Goal: Task Accomplishment & Management: Use online tool/utility

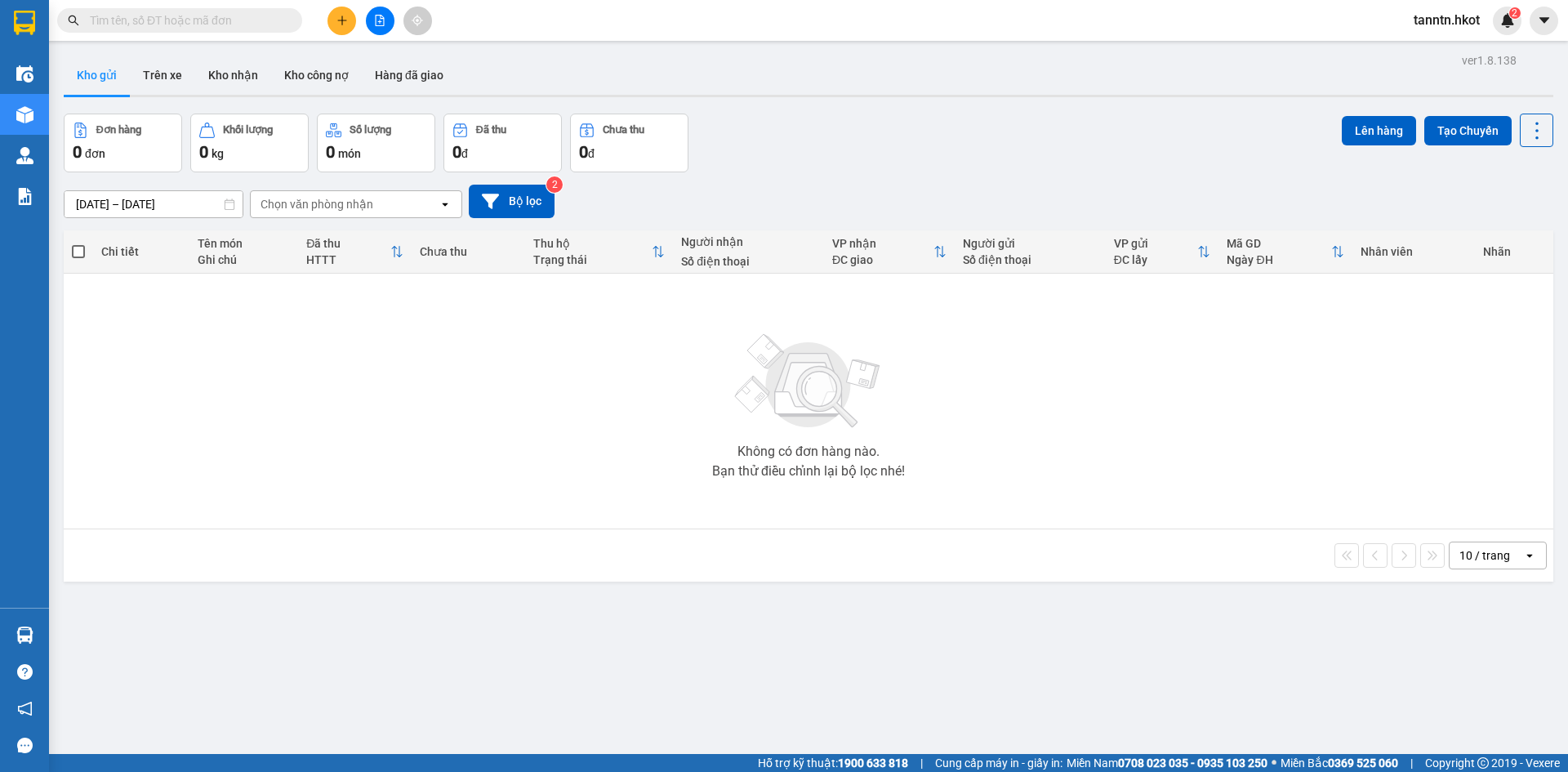
click at [170, 77] on button "Trên xe" at bounding box center [163, 75] width 66 height 40
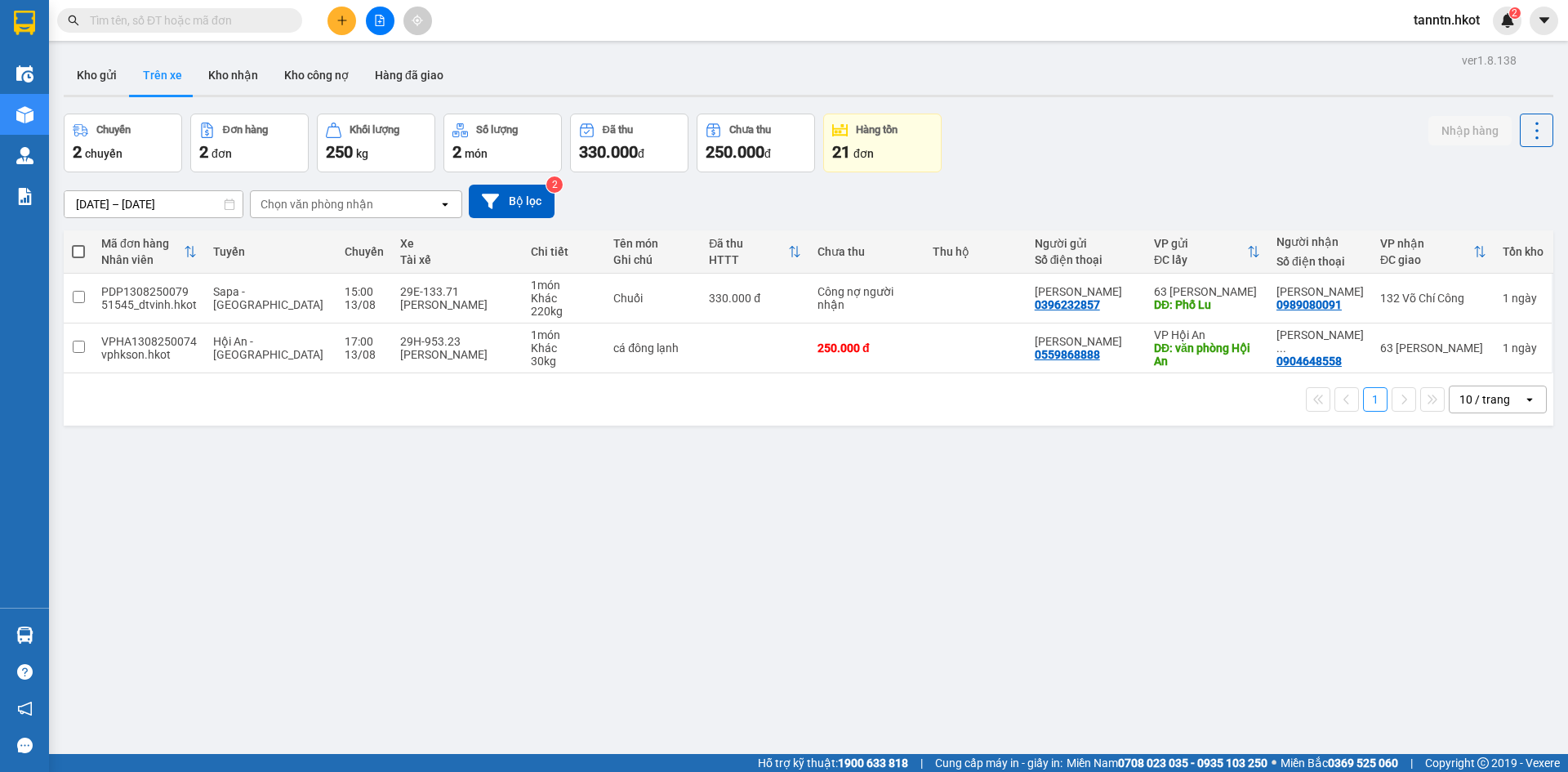
click at [371, 210] on div "Chọn văn phòng nhận" at bounding box center [316, 203] width 113 height 16
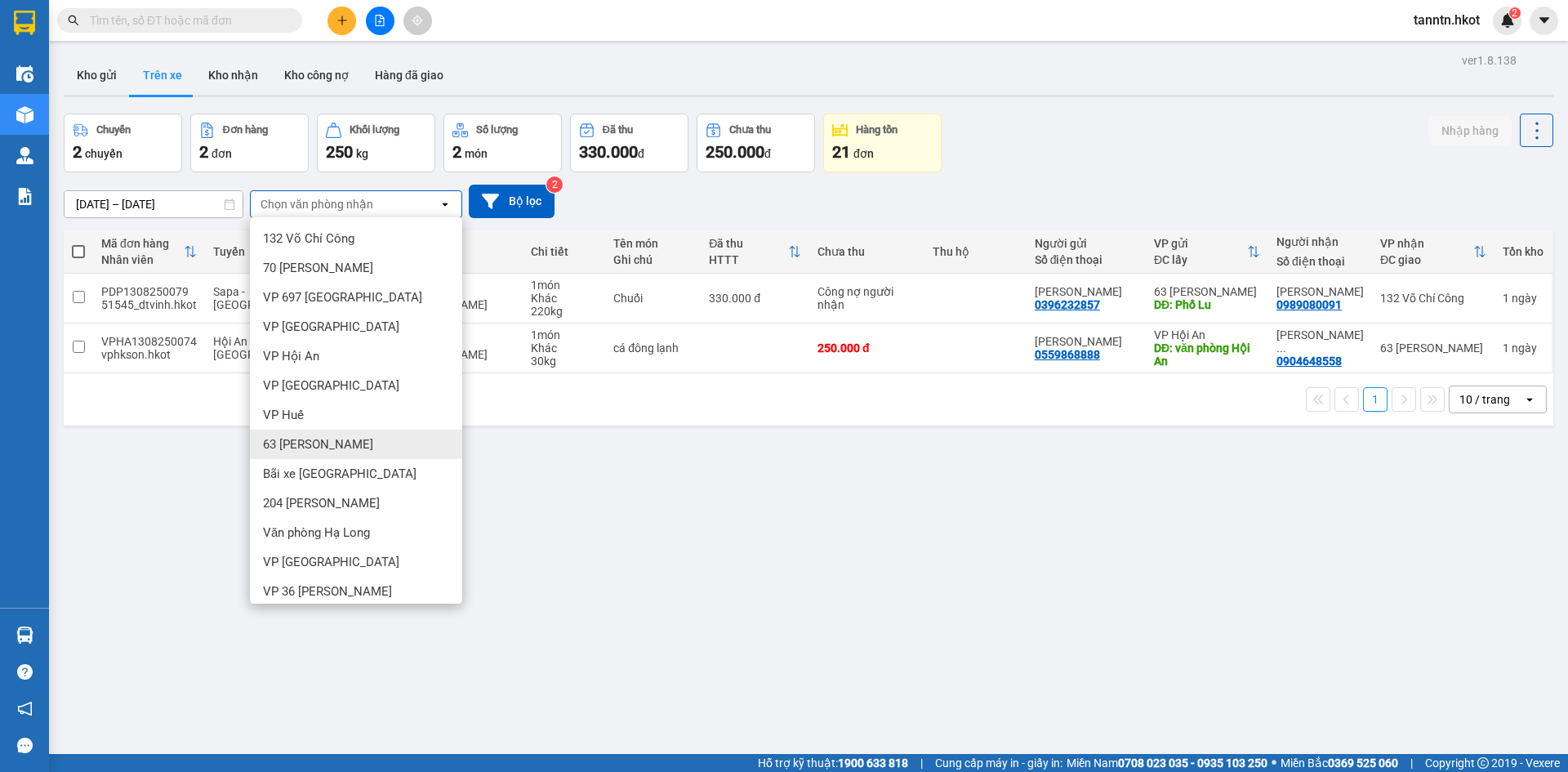
click at [343, 437] on span "63 [PERSON_NAME]" at bounding box center [318, 443] width 110 height 16
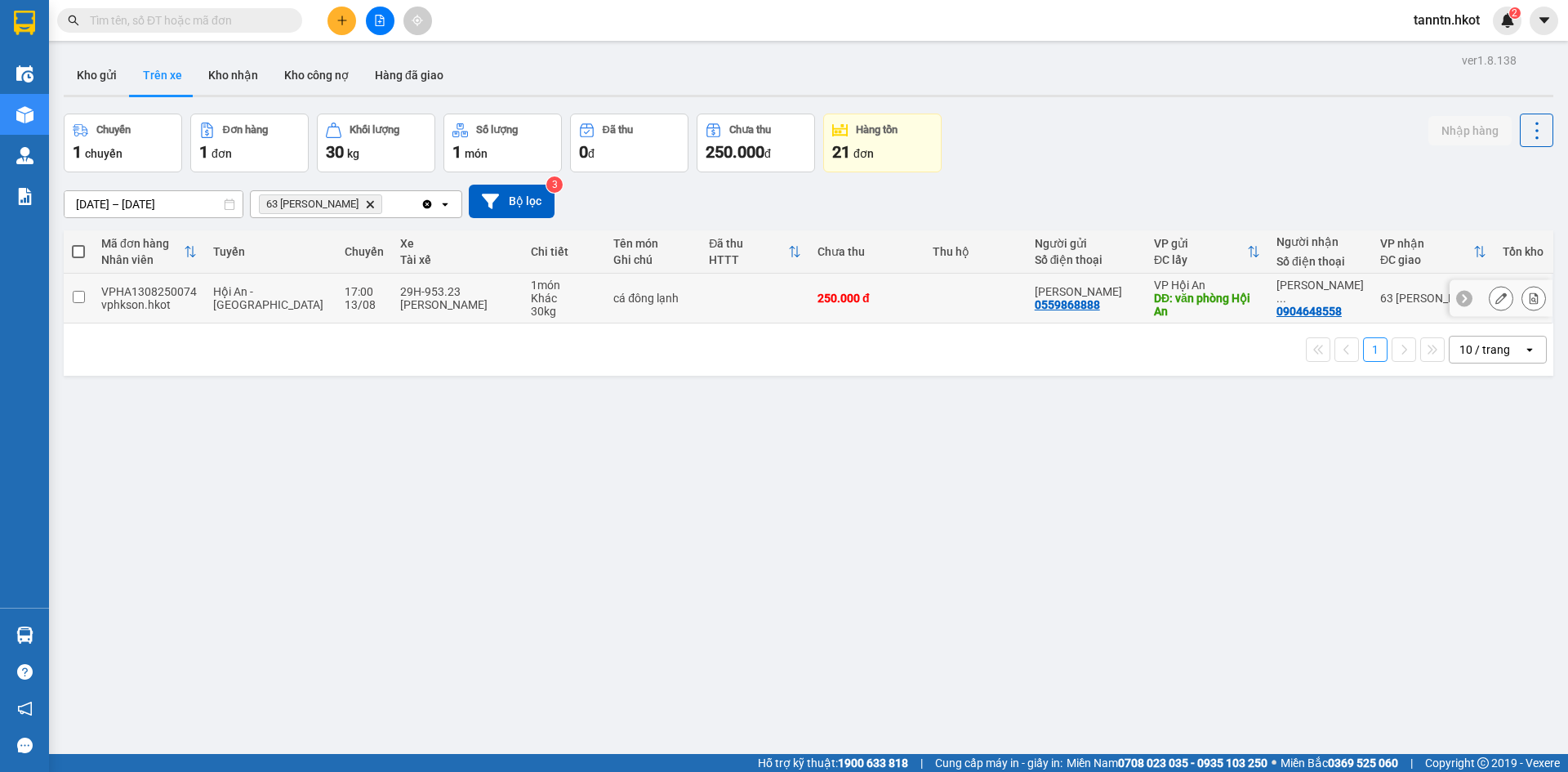
click at [715, 294] on td at bounding box center [755, 299] width 109 height 50
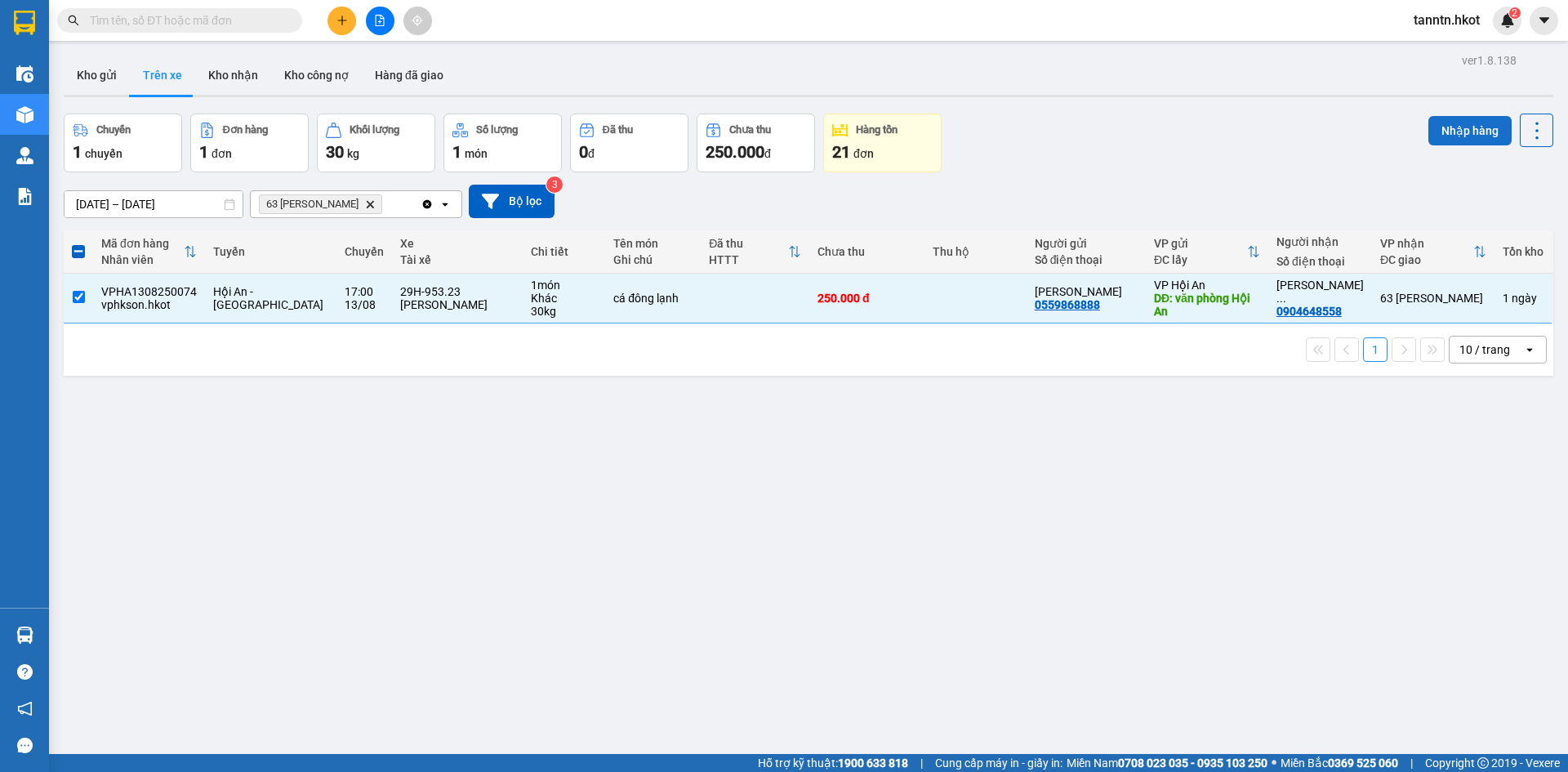
click at [1446, 120] on button "Nhập hàng" at bounding box center [1470, 130] width 83 height 29
checkbox input "false"
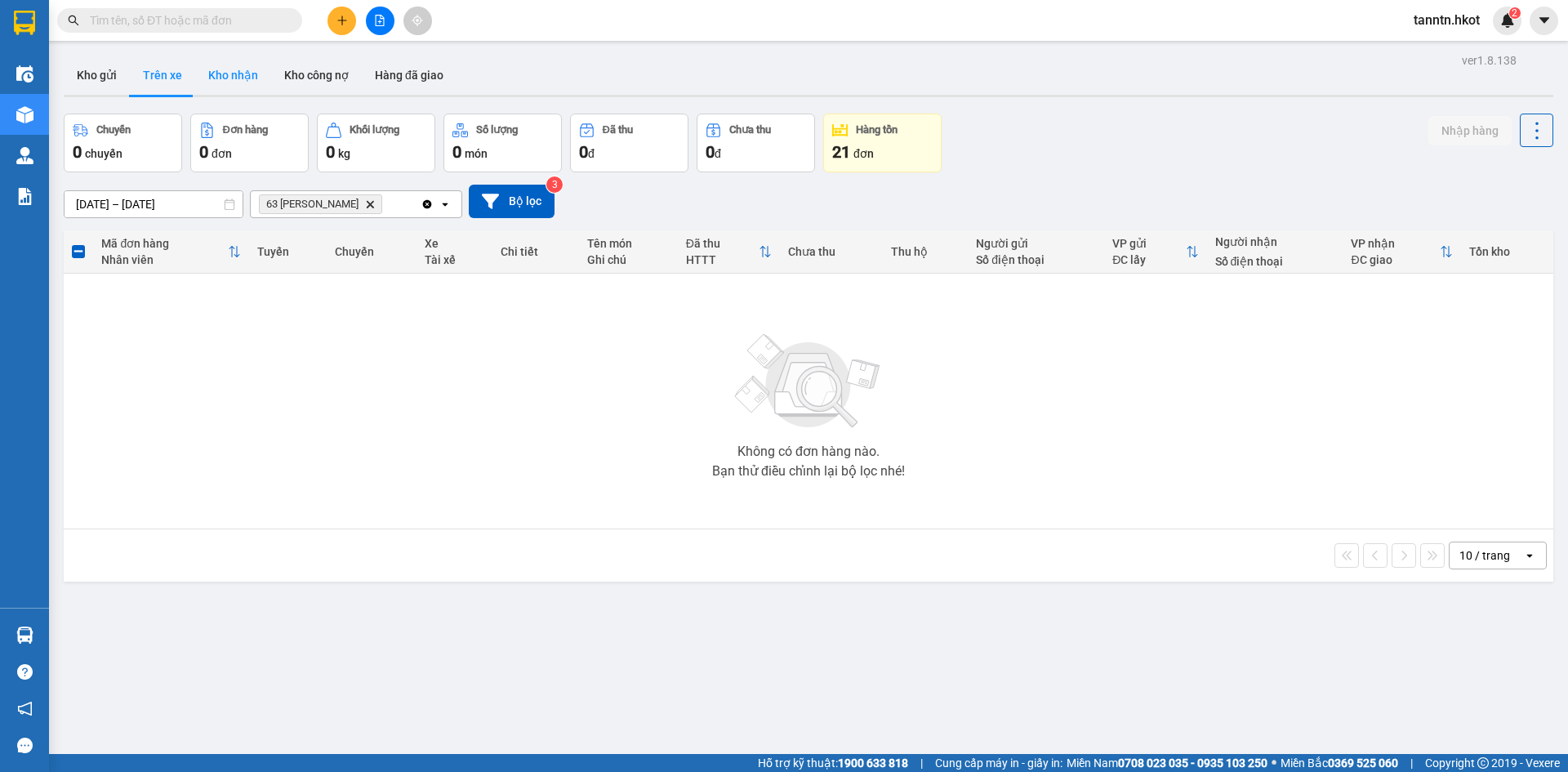
click at [229, 75] on button "Kho nhận" at bounding box center [232, 75] width 76 height 40
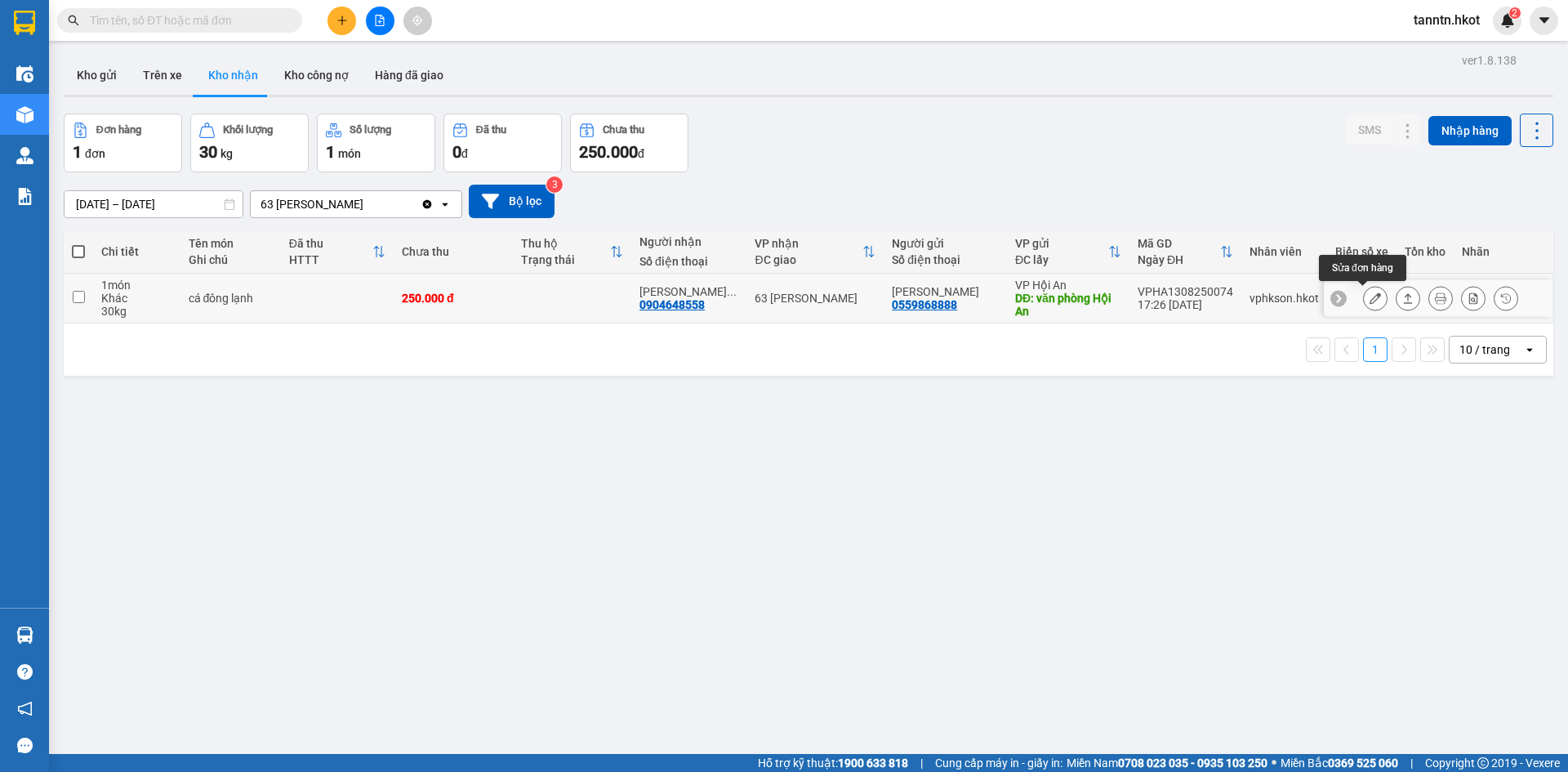
click at [1369, 295] on icon at bounding box center [1375, 298] width 12 height 12
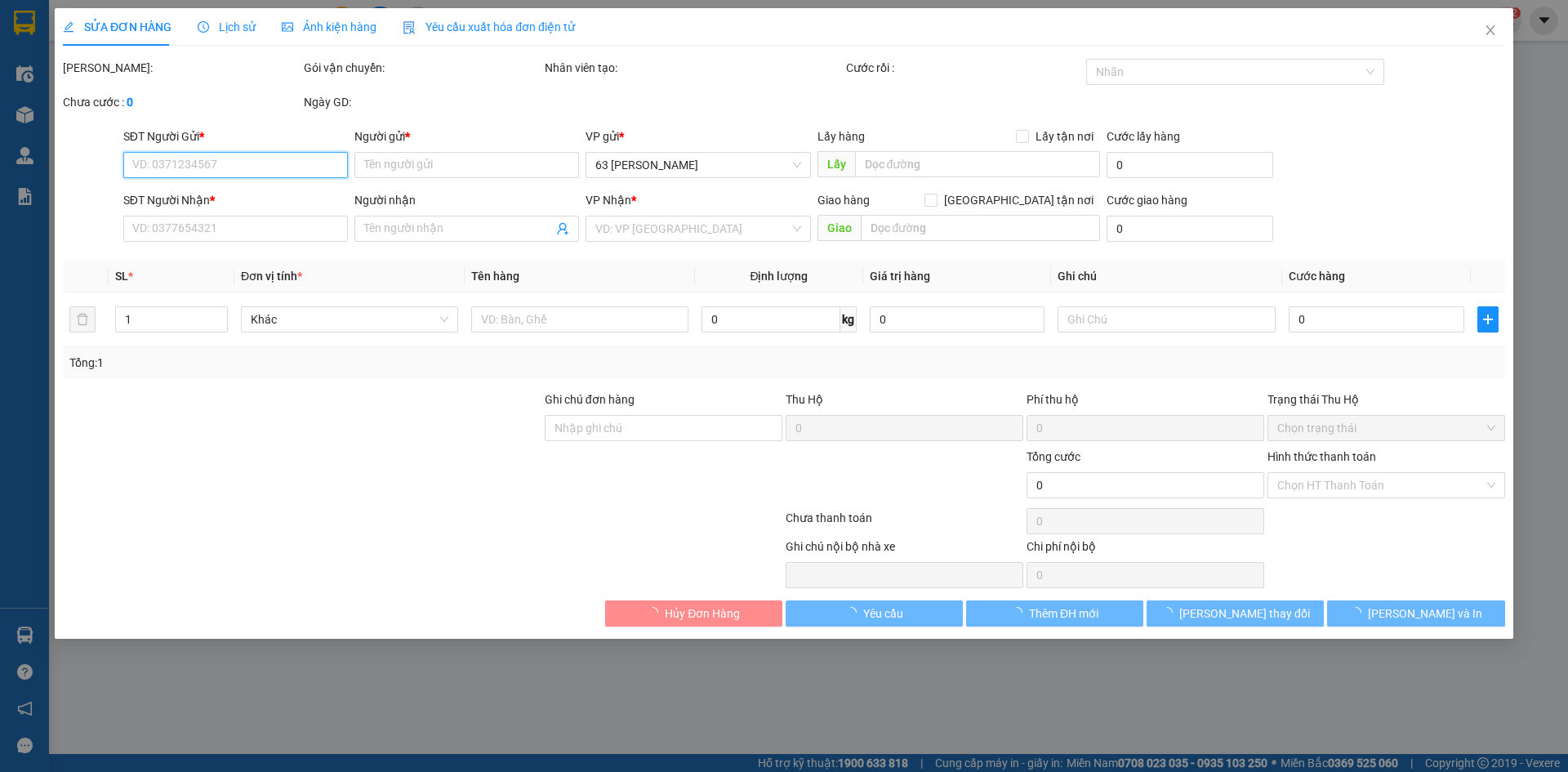
type input "0559868888"
type input "[PERSON_NAME]"
type input "văn phòng Hội An"
type input "0904648558"
type input "[PERSON_NAME]"
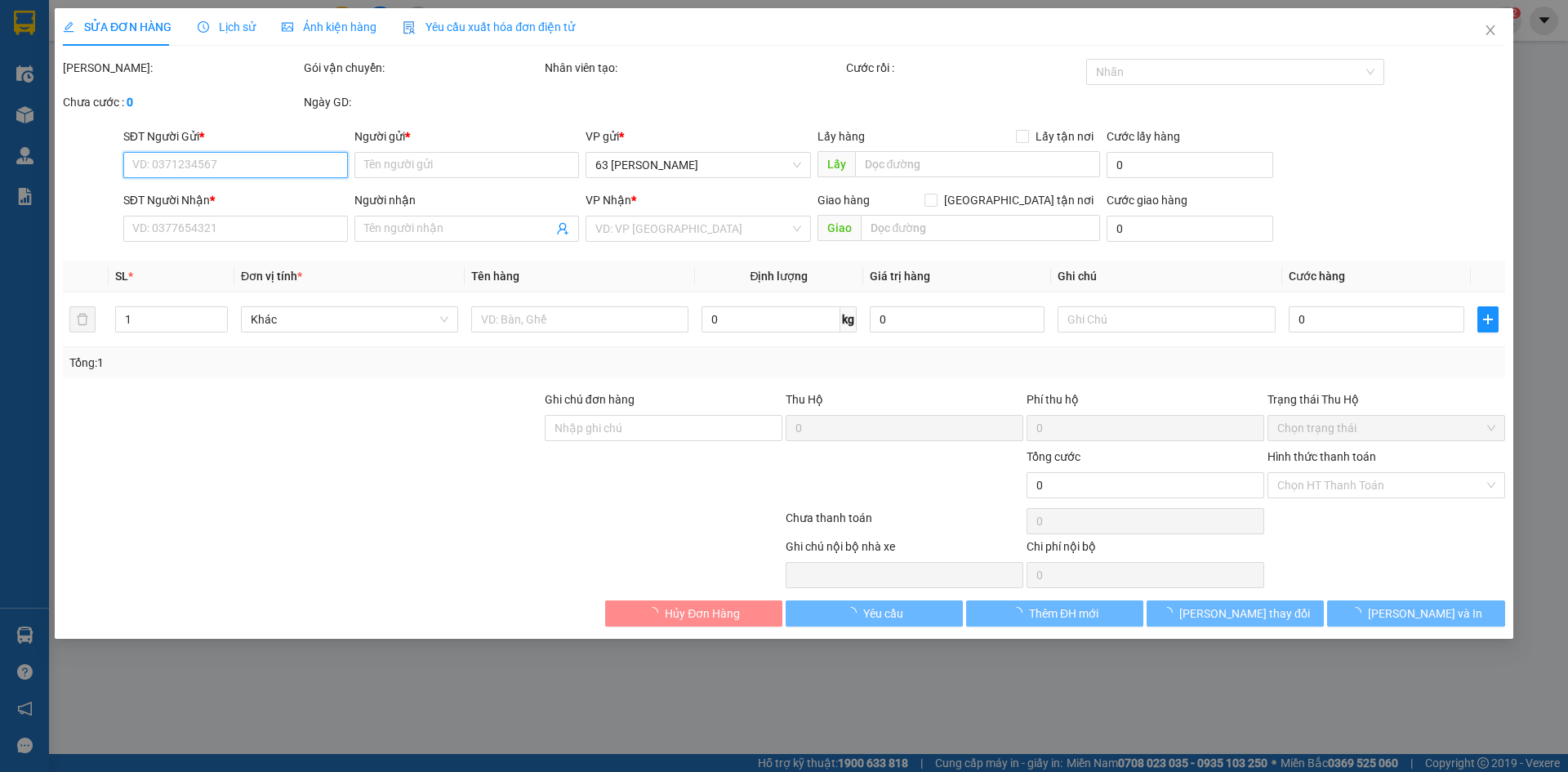
type input "250.000"
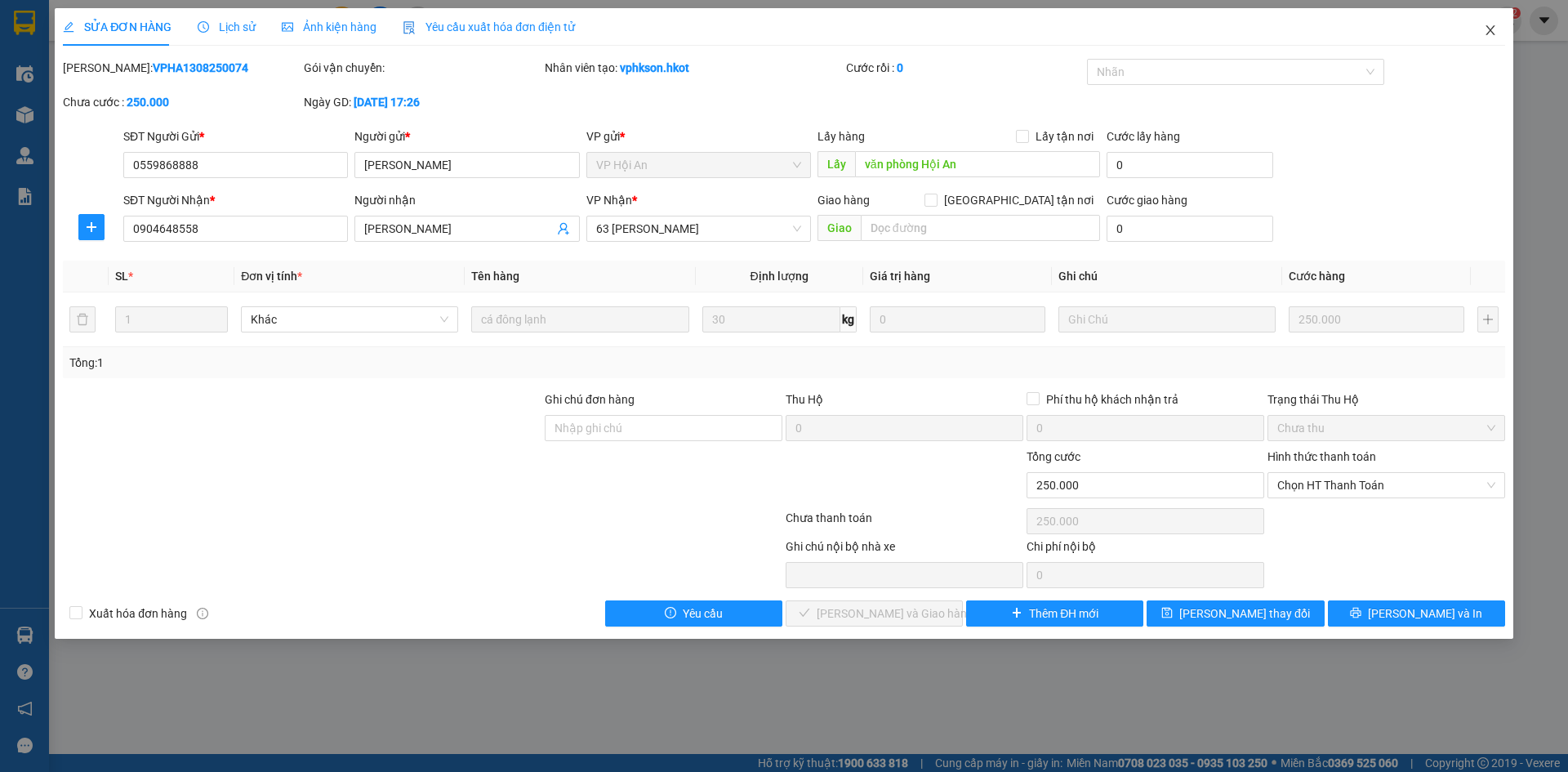
click at [1494, 31] on icon "close" at bounding box center [1490, 31] width 13 height 13
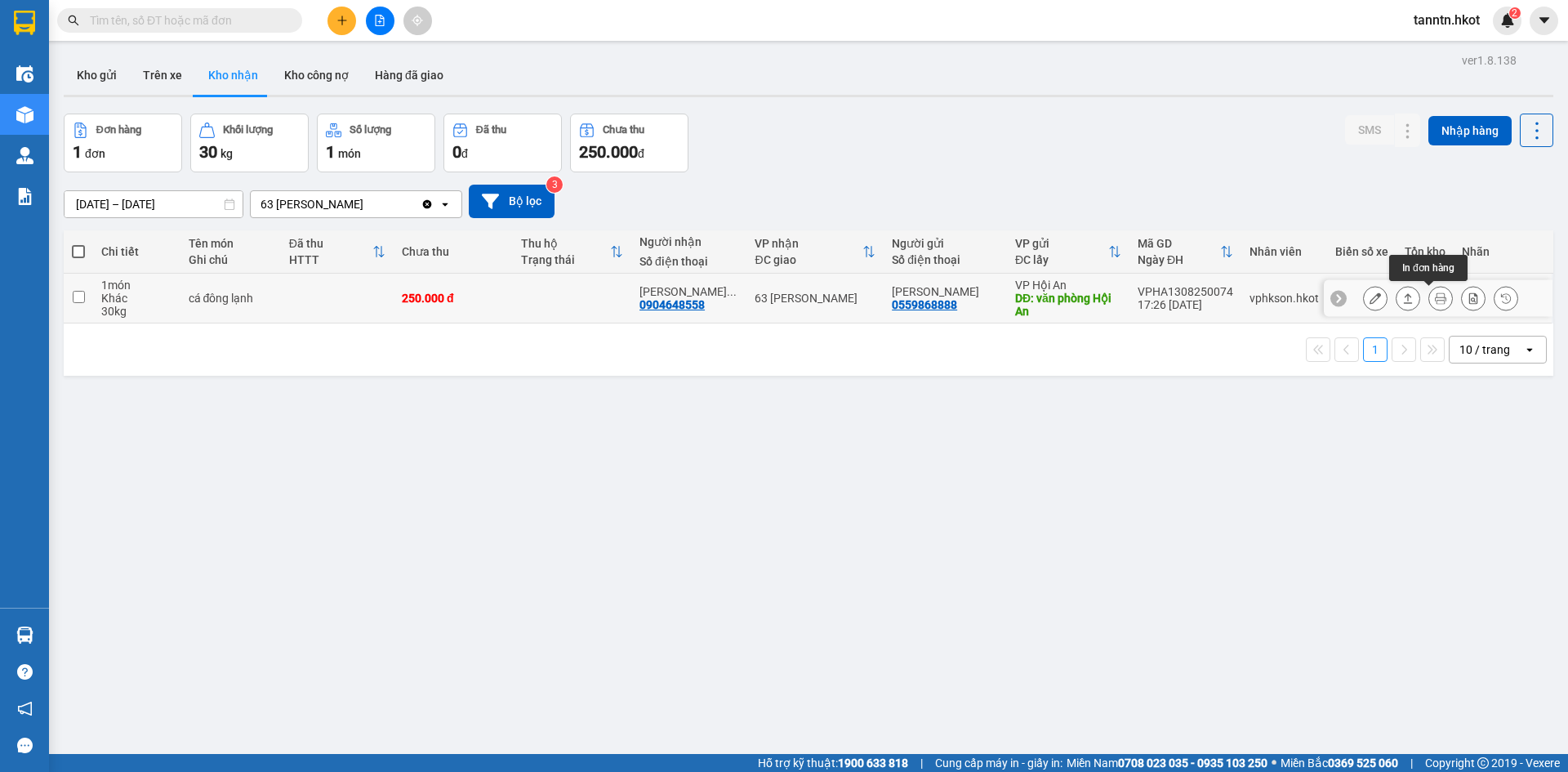
click at [1435, 297] on icon at bounding box center [1441, 298] width 12 height 12
